Goal: Information Seeking & Learning: Learn about a topic

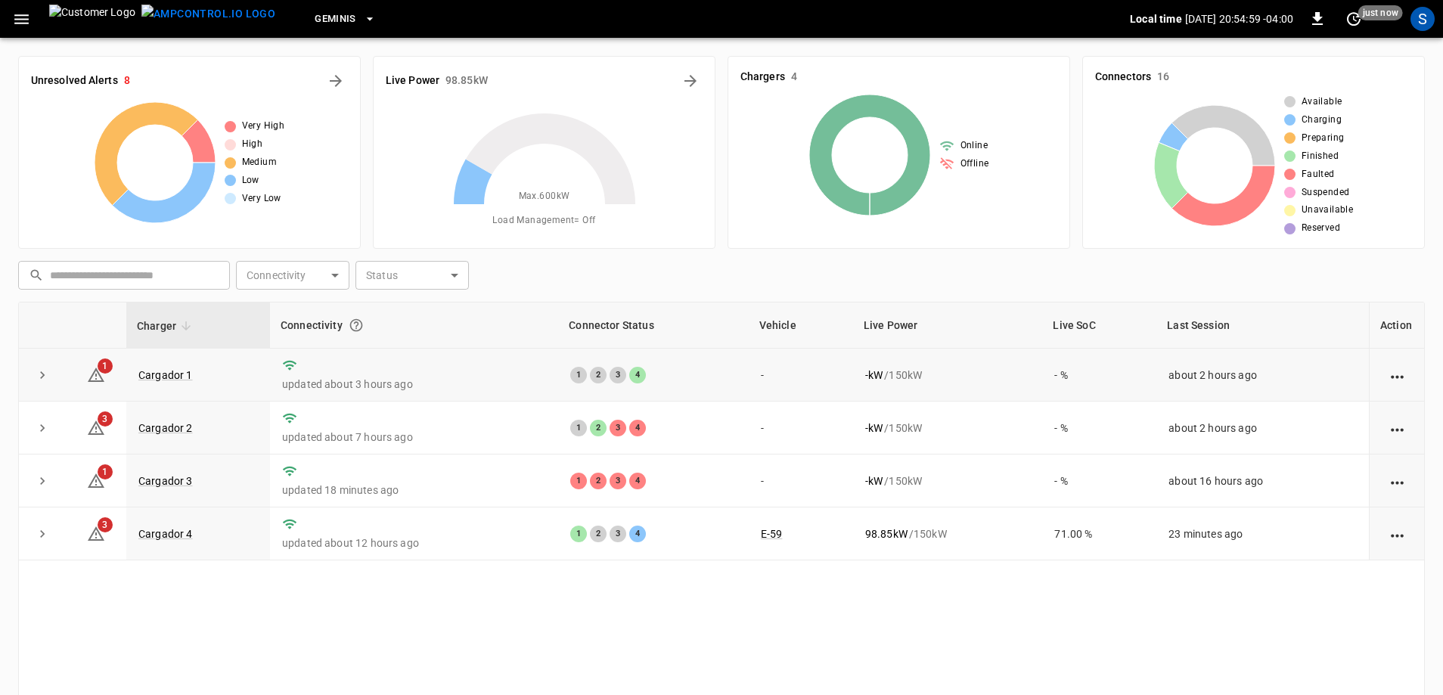
click at [173, 383] on td "Cargador 1" at bounding box center [198, 375] width 144 height 53
click at [175, 376] on link "Cargador 1" at bounding box center [165, 375] width 60 height 18
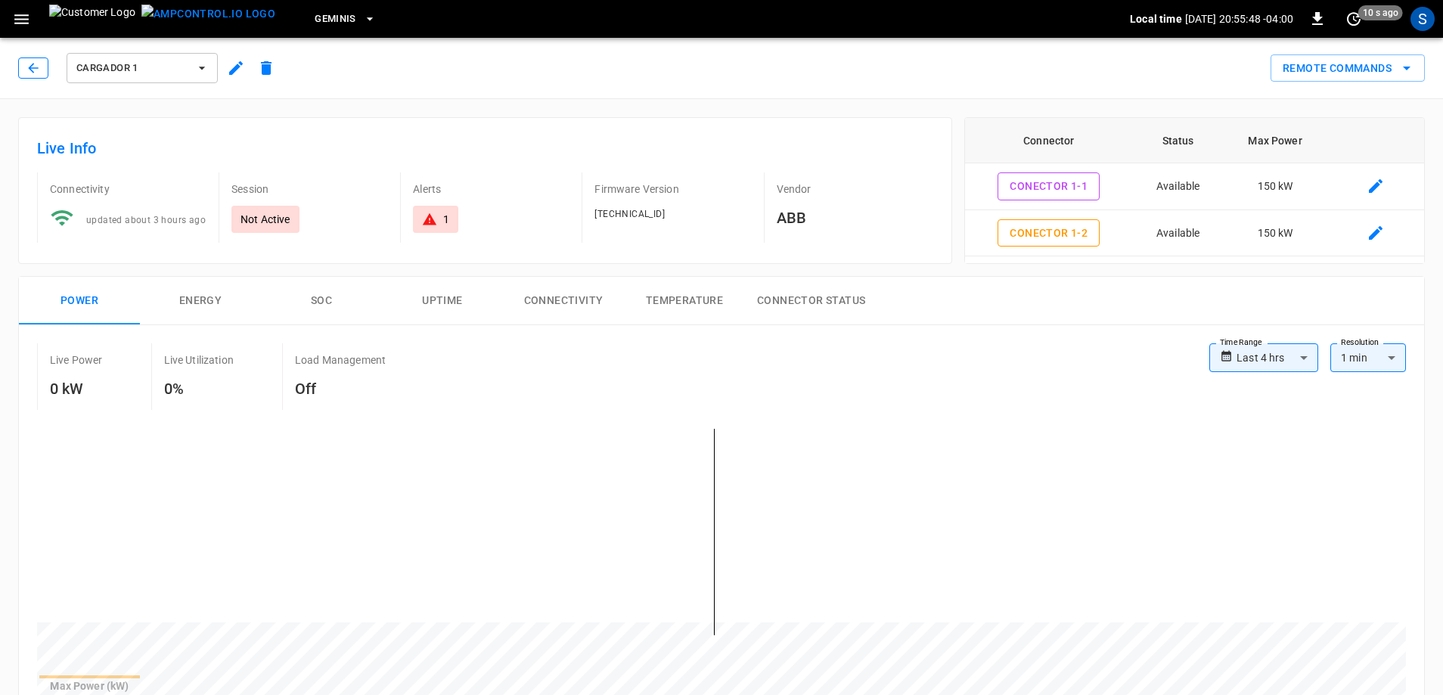
click at [31, 74] on icon "button" at bounding box center [33, 67] width 15 height 15
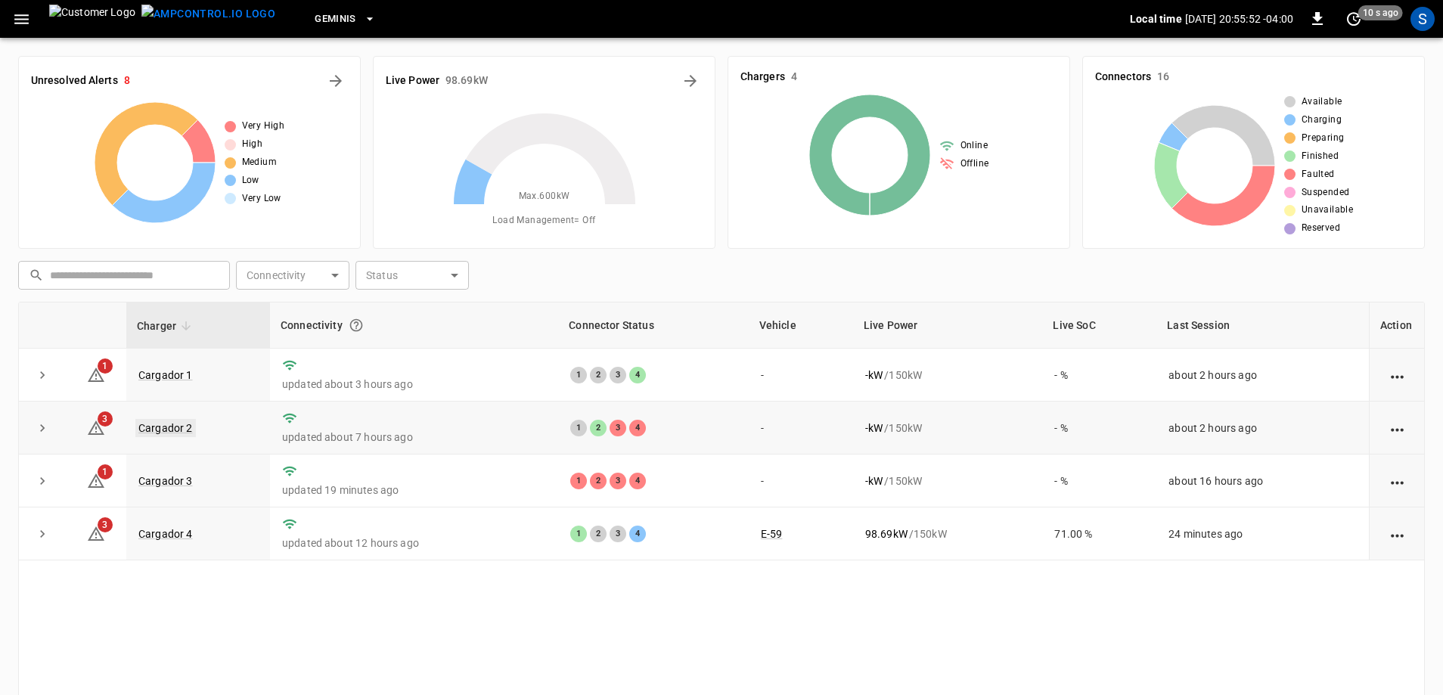
click at [189, 428] on link "Cargador 2" at bounding box center [165, 428] width 60 height 18
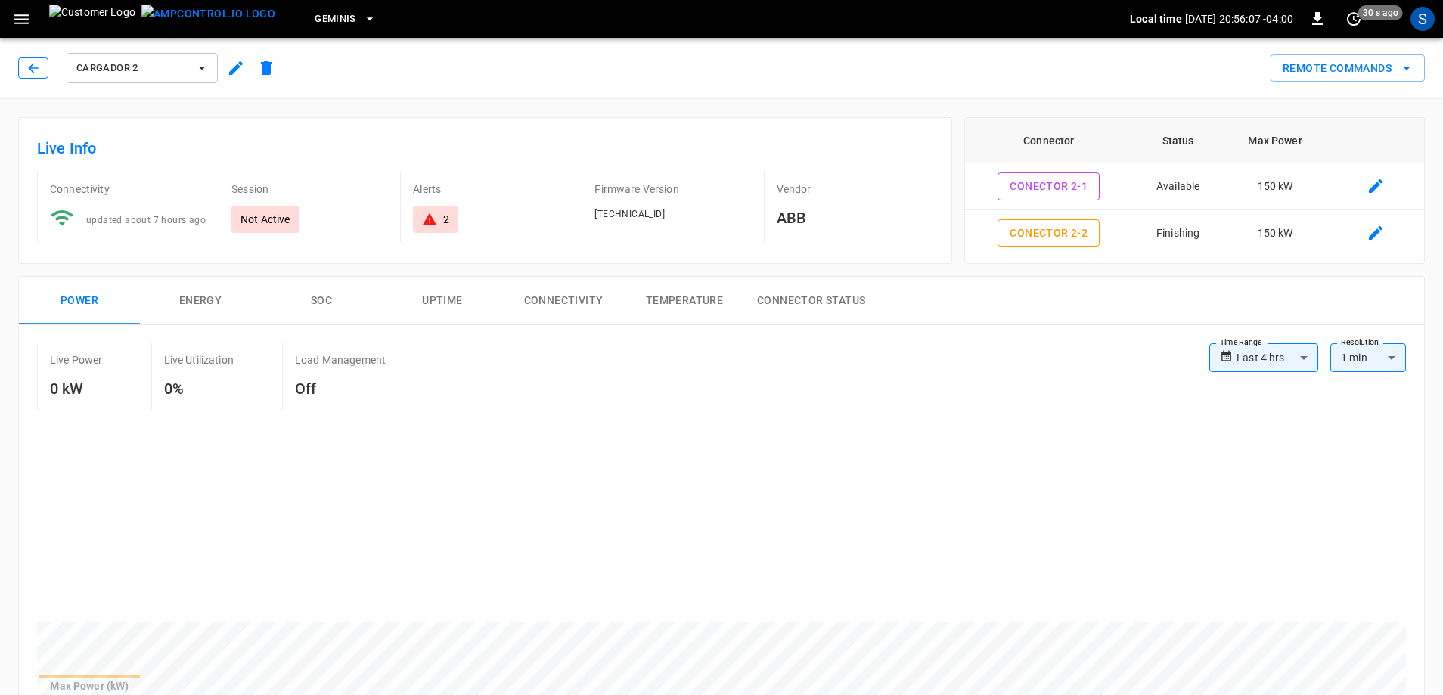
click at [31, 69] on icon "button" at bounding box center [33, 67] width 15 height 15
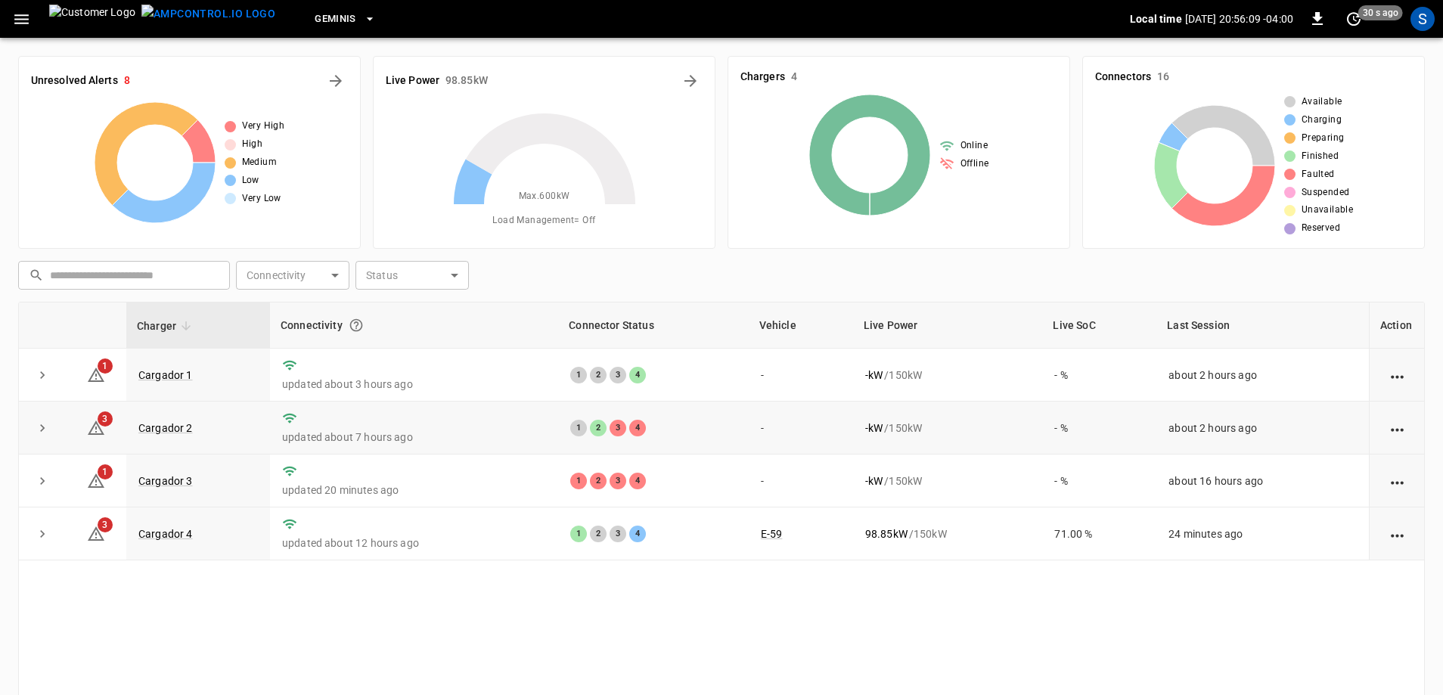
scroll to position [76, 0]
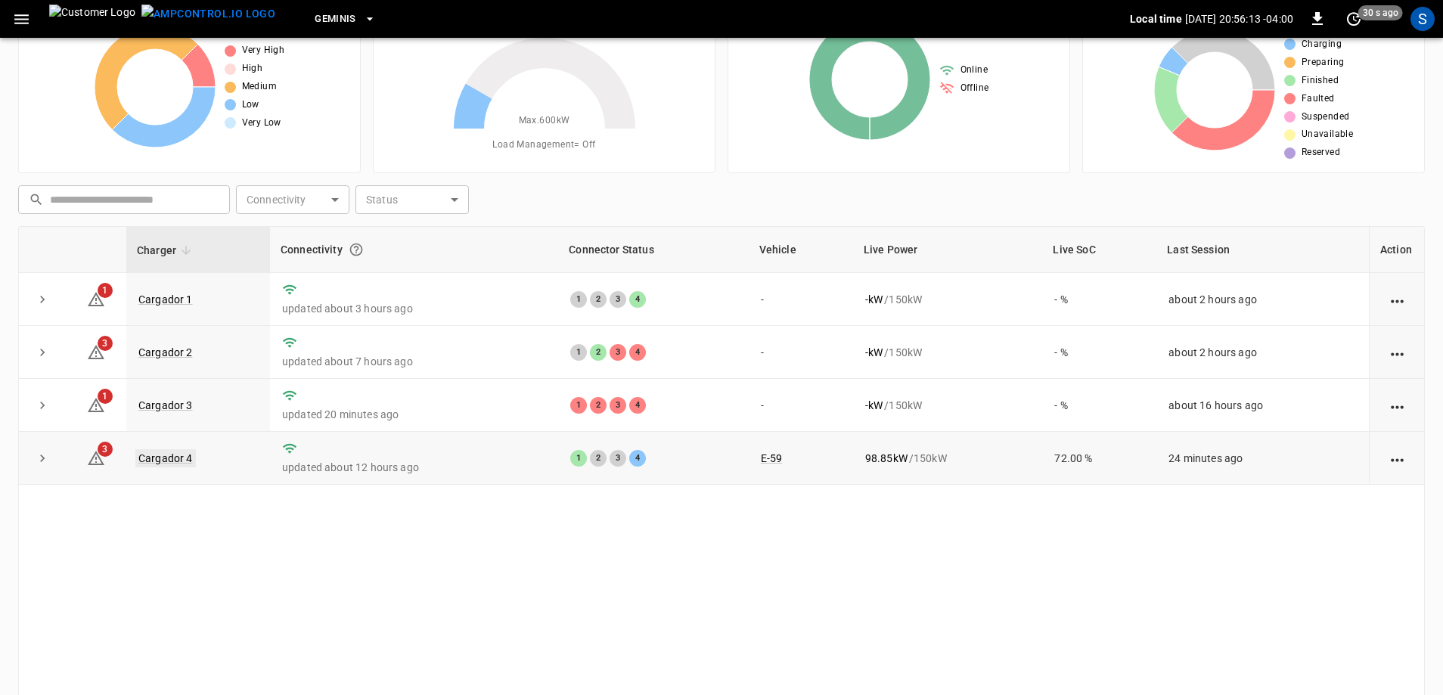
click at [144, 460] on link "Cargador 4" at bounding box center [165, 458] width 60 height 18
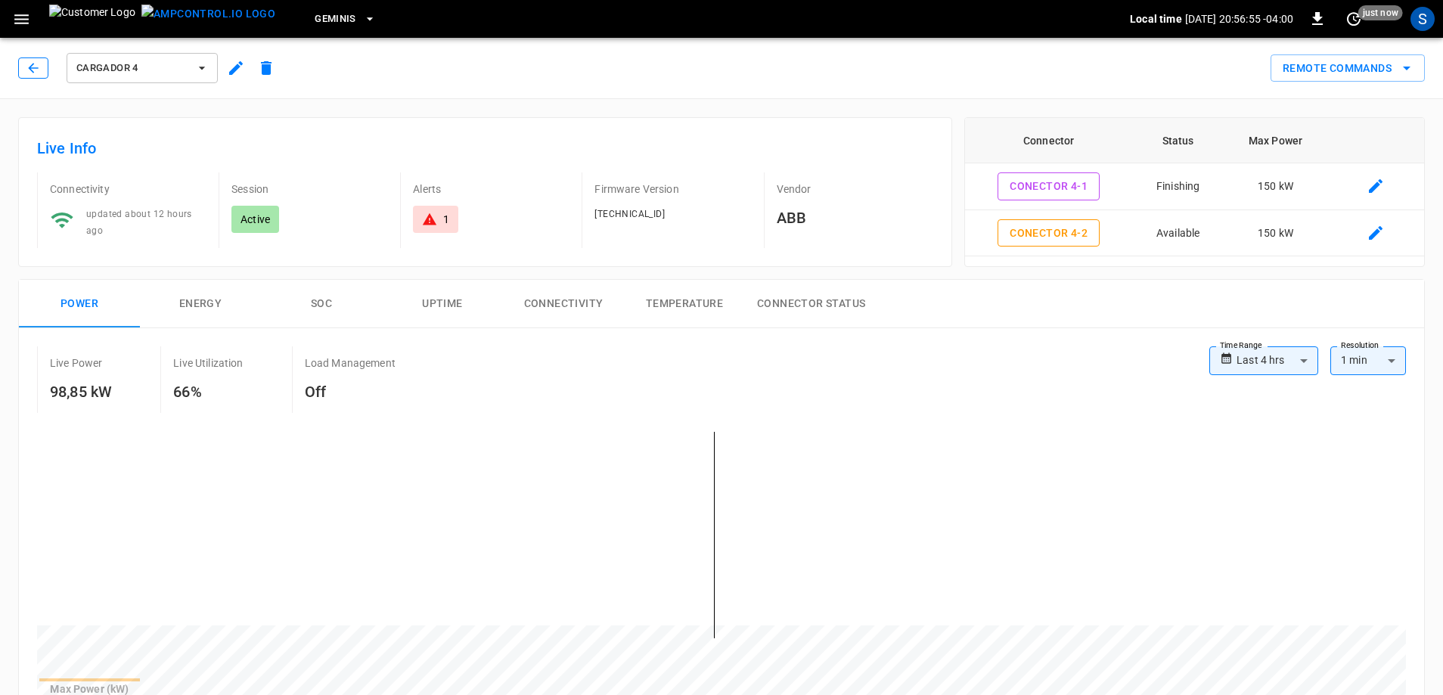
click at [26, 74] on icon "button" at bounding box center [33, 67] width 15 height 15
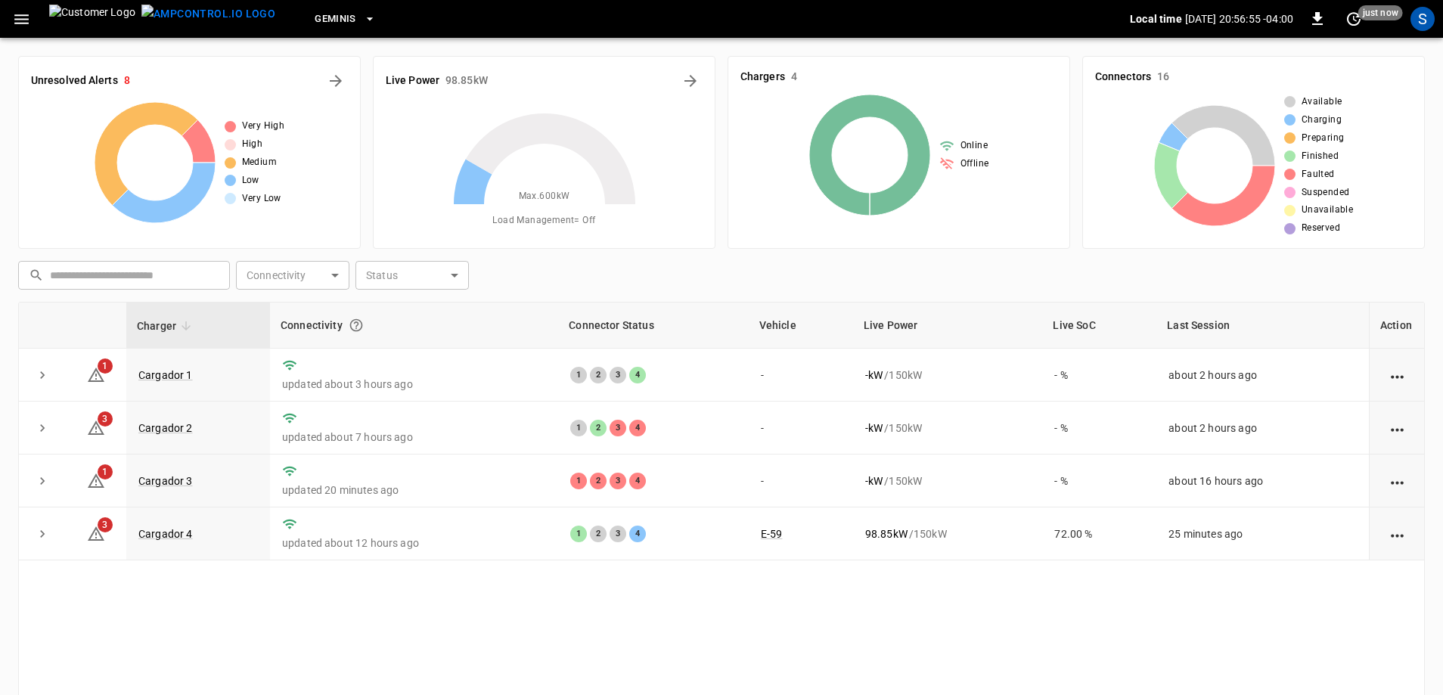
scroll to position [76, 0]
